Goal: Communication & Community: Answer question/provide support

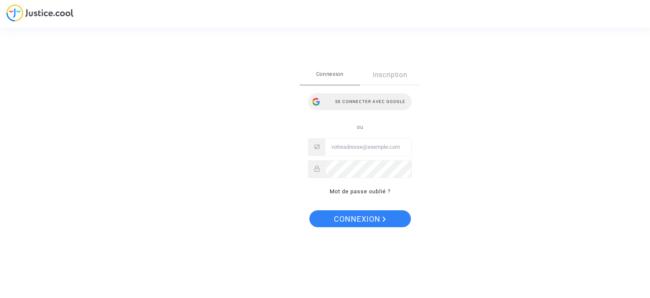
click at [358, 99] on div "Se connecter avec Google" at bounding box center [360, 101] width 104 height 17
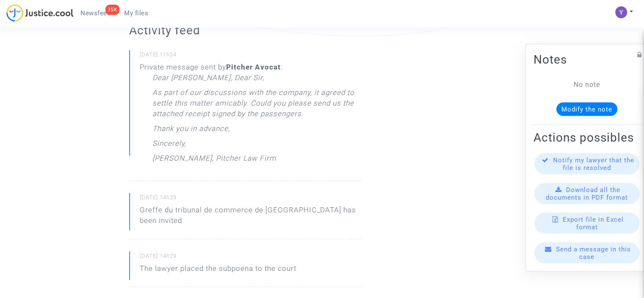
scroll to position [254, 0]
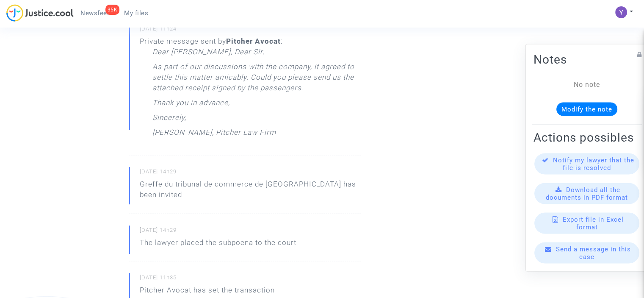
click at [569, 258] on span "Send a message in this case" at bounding box center [593, 252] width 75 height 15
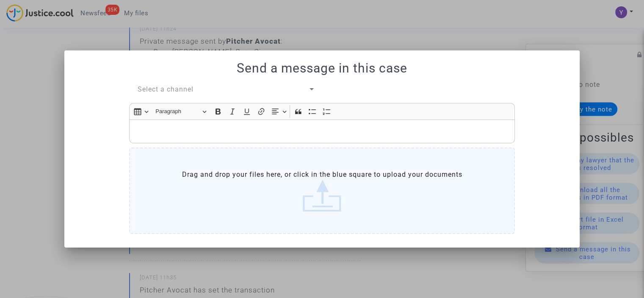
click at [185, 91] on span "Select a channel" at bounding box center [166, 89] width 56 height 8
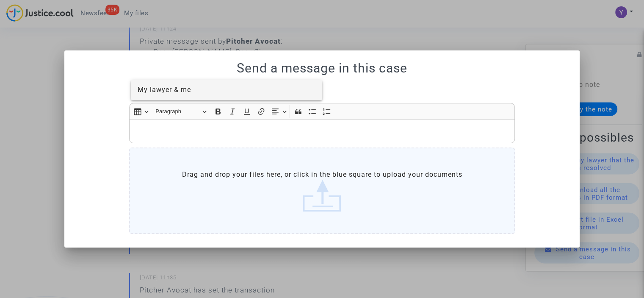
click at [184, 93] on span "My lawyer & me" at bounding box center [164, 90] width 53 height 8
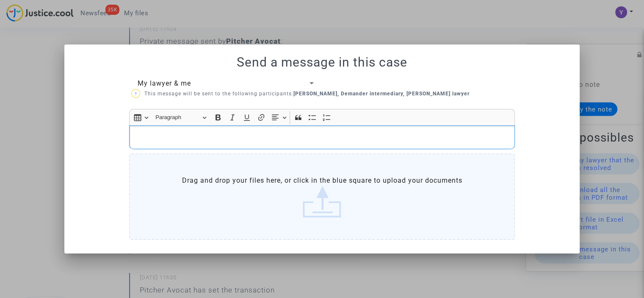
click at [189, 143] on div "Rich Text Editor, main" at bounding box center [322, 137] width 386 height 24
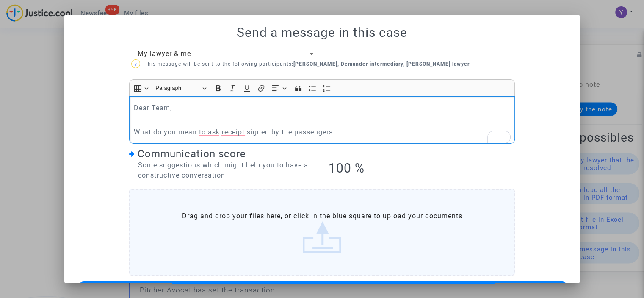
click at [219, 129] on p "What do you mean to ask receipt signed by the passengers" at bounding box center [322, 132] width 377 height 11
click at [356, 135] on p "What do you mean to ask the receipt signed by the passengers" at bounding box center [322, 132] width 377 height 11
click at [352, 207] on label "Drag and drop your files here, or click in the blue square to upload your docum…" at bounding box center [322, 232] width 386 height 86
click at [0, 0] on input "Drag and drop your files here, or click in the blue square to upload your docum…" at bounding box center [0, 0] width 0 height 0
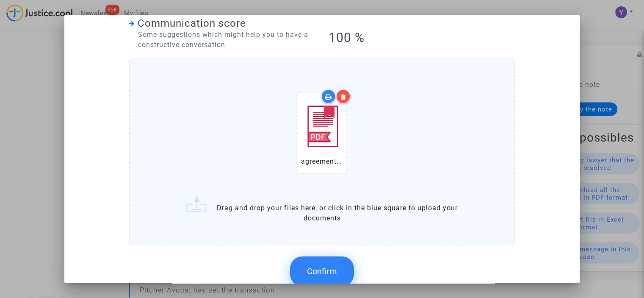
scroll to position [175, 0]
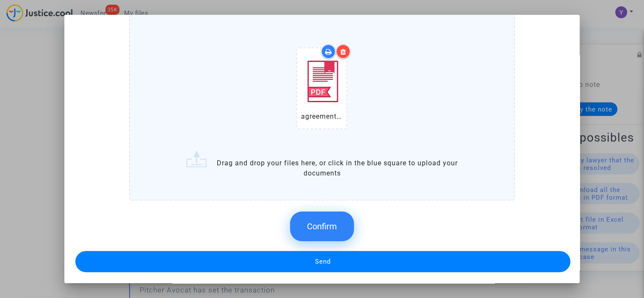
click at [308, 231] on button "Confirm" at bounding box center [322, 226] width 64 height 30
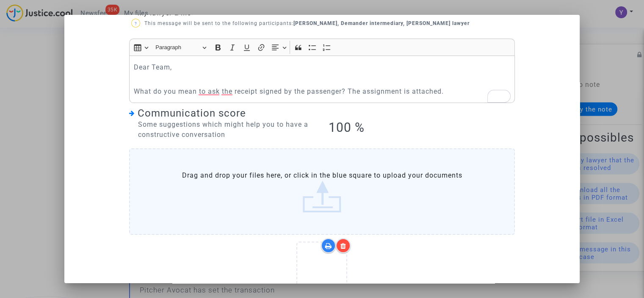
scroll to position [114, 0]
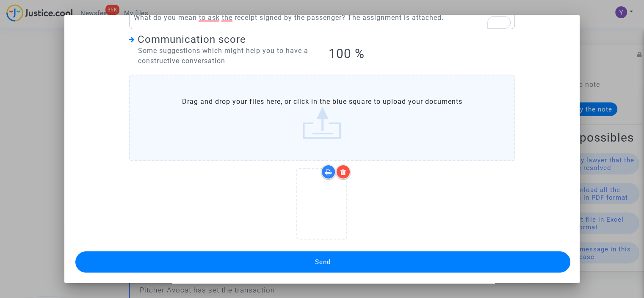
click at [337, 262] on button "Send" at bounding box center [322, 261] width 495 height 21
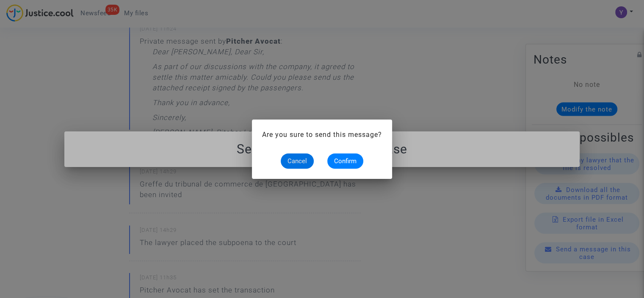
click at [364, 161] on div "Cancel Confirm" at bounding box center [322, 160] width 120 height 15
click at [351, 163] on span "Confirm" at bounding box center [345, 161] width 22 height 8
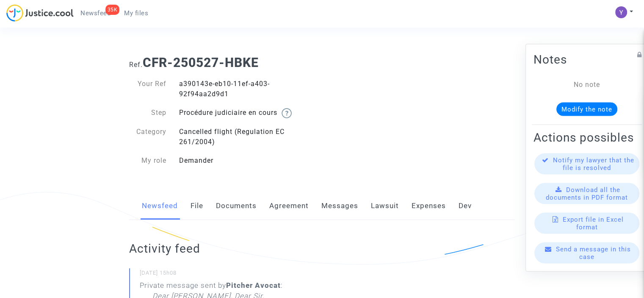
click at [594, 263] on div "Send a message in this case" at bounding box center [586, 252] width 105 height 21
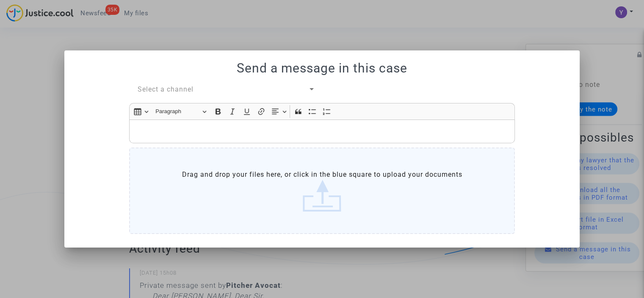
click at [190, 92] on span "Select a channel" at bounding box center [166, 89] width 56 height 8
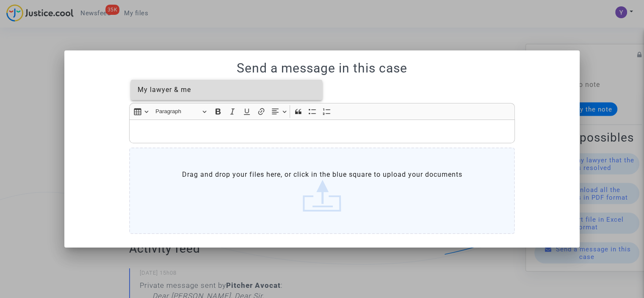
click at [179, 91] on span "My lawyer & me" at bounding box center [164, 90] width 53 height 8
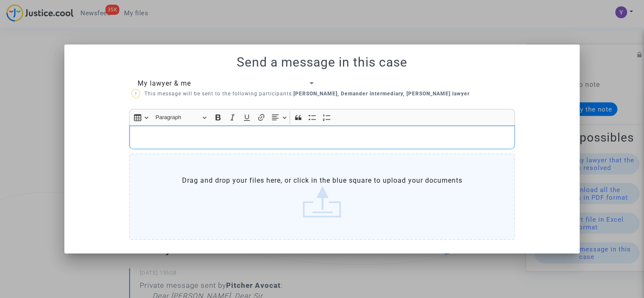
click at [177, 143] on div "Rich Text Editor, main" at bounding box center [322, 137] width 386 height 24
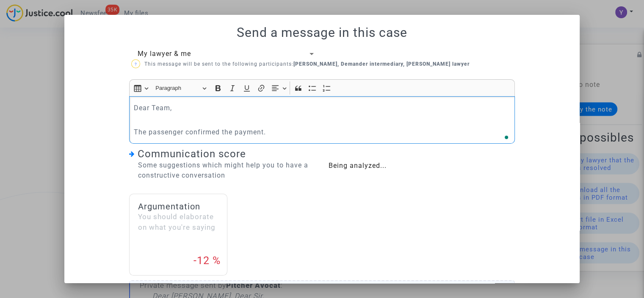
click at [331, 125] on div "Dear Team, The passenger confirmed the payment." at bounding box center [322, 119] width 386 height 47
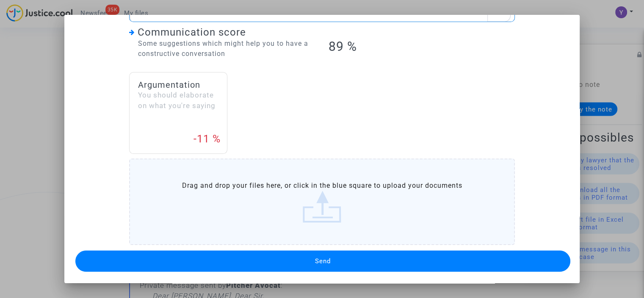
click at [315, 262] on span "Send" at bounding box center [323, 261] width 16 height 8
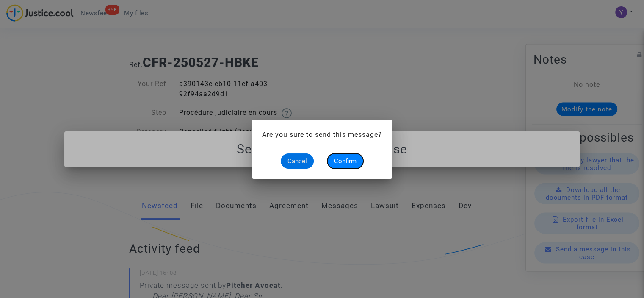
click at [359, 161] on button "Confirm" at bounding box center [345, 160] width 36 height 15
